Goal: Contribute content

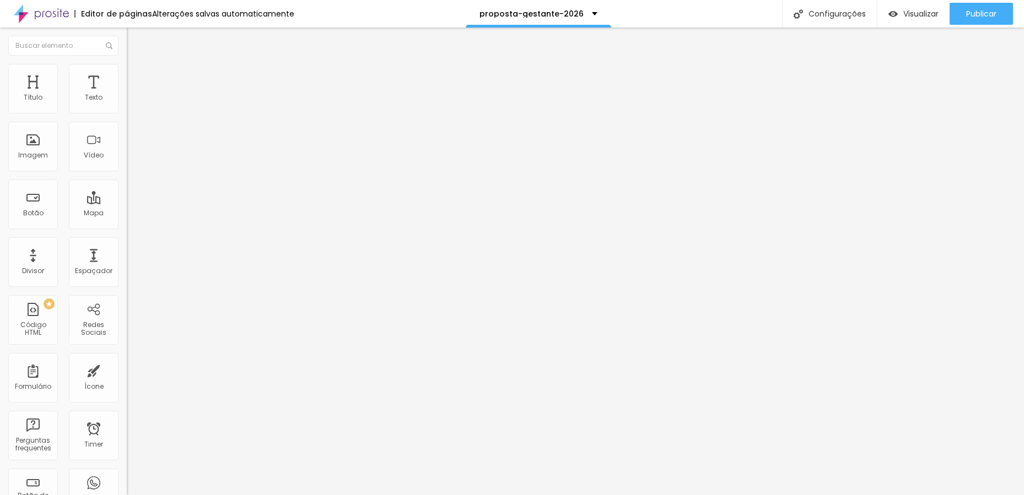
type input "81"
type input "80"
type input "78"
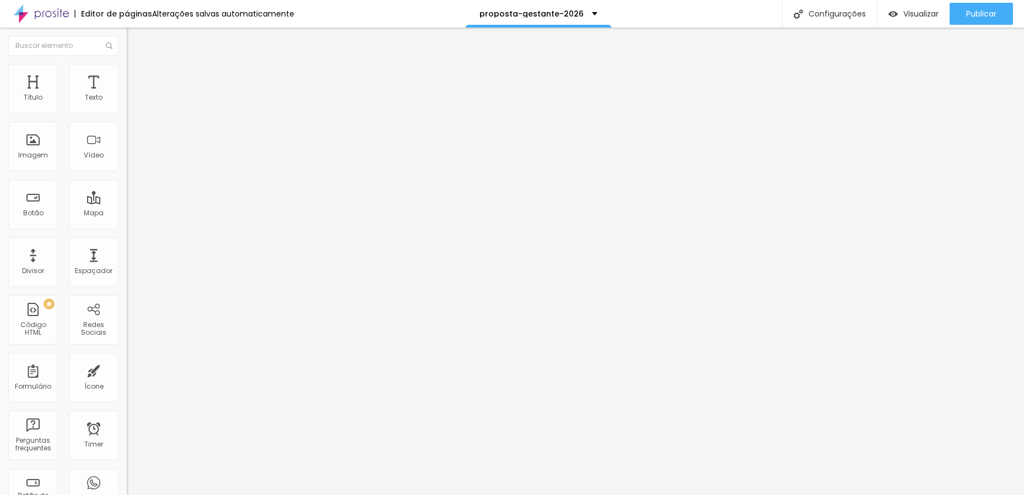
type input "78"
type input "76"
type input "72"
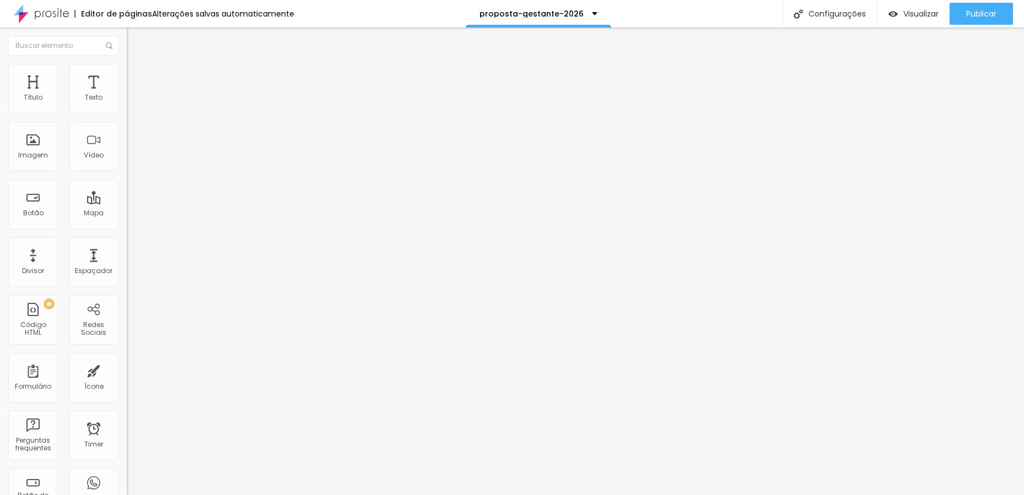
type input "70"
type input "69"
type input "68"
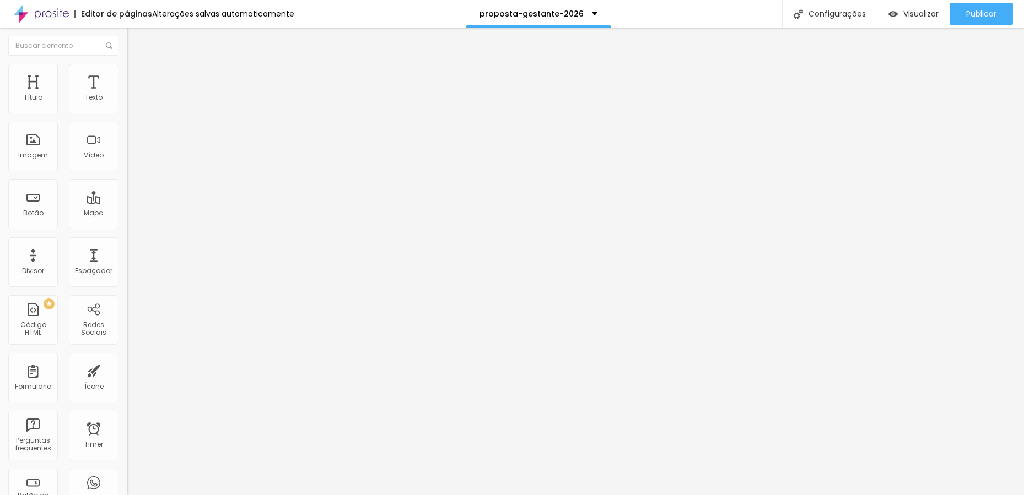
type input "68"
type input "69"
type input "70"
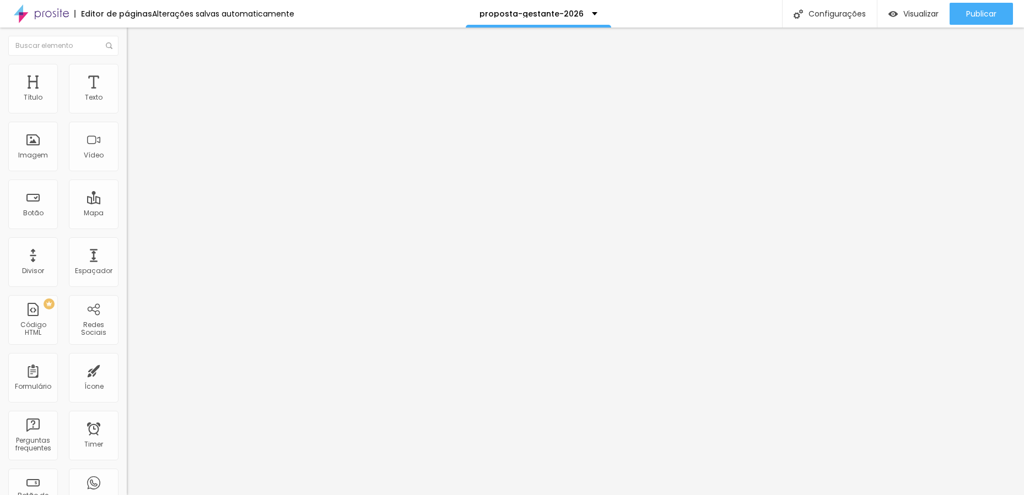
type input "72"
type input "73"
drag, startPoint x: 78, startPoint y: 232, endPoint x: 71, endPoint y: 236, distance: 7.4
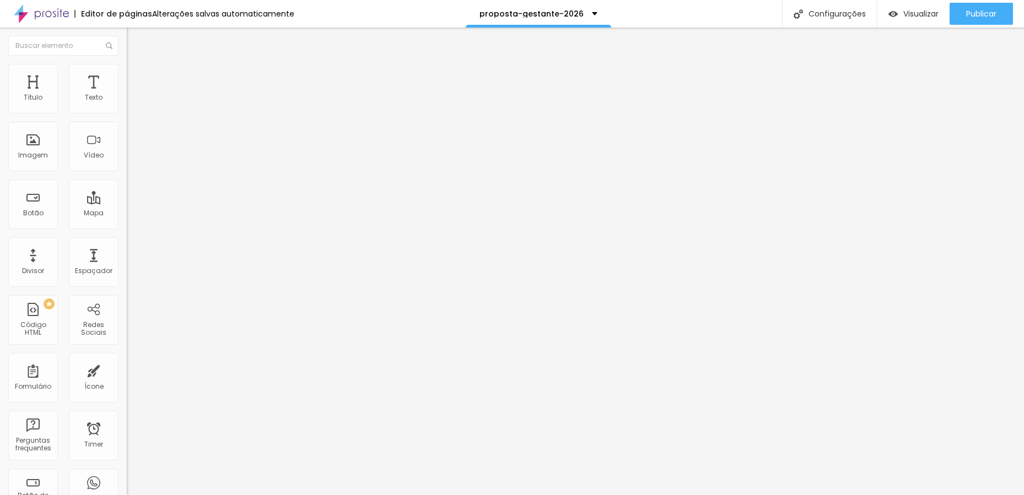
type input "73"
click at [127, 261] on input "range" at bounding box center [162, 265] width 71 height 9
click at [986, 15] on span "Publicar" at bounding box center [981, 13] width 30 height 9
click at [980, 9] on span "Publicar" at bounding box center [981, 13] width 30 height 9
